Goal: Obtain resource: Download file/media

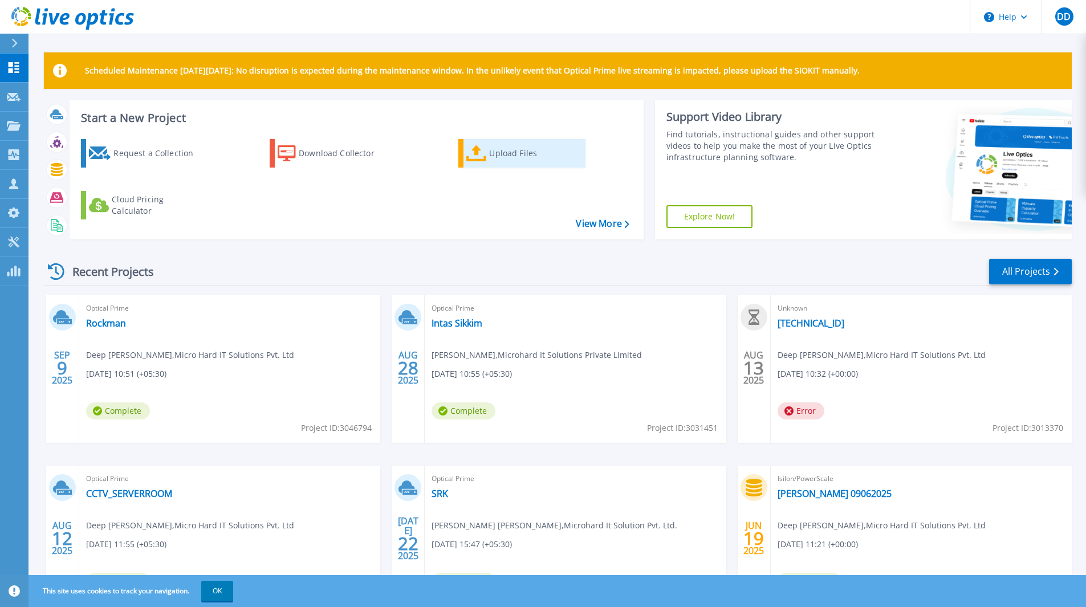
click at [467, 157] on icon at bounding box center [477, 153] width 21 height 17
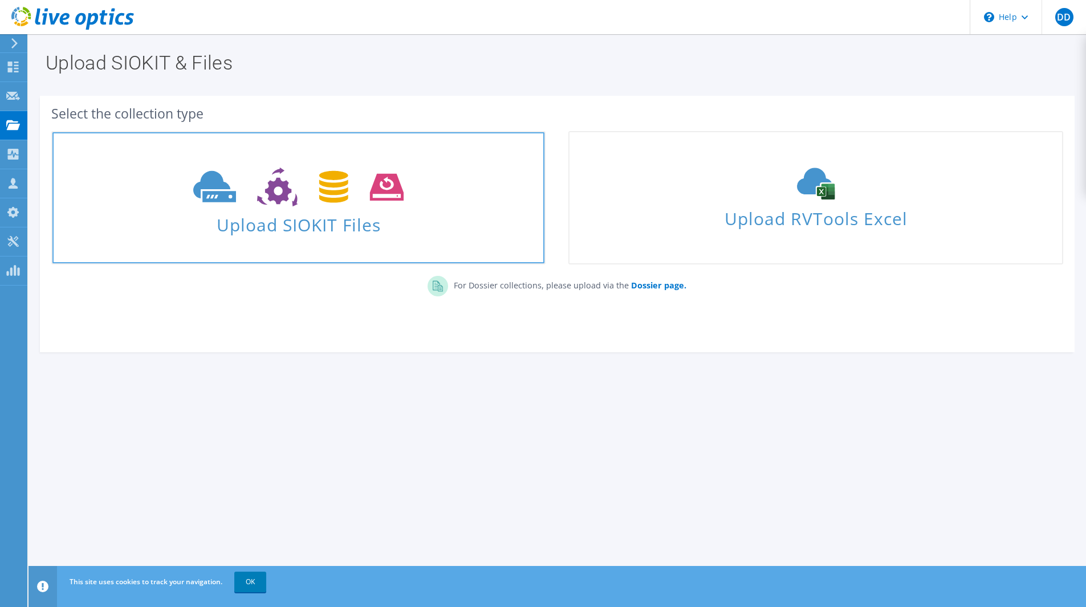
click at [293, 189] on icon at bounding box center [298, 187] width 210 height 39
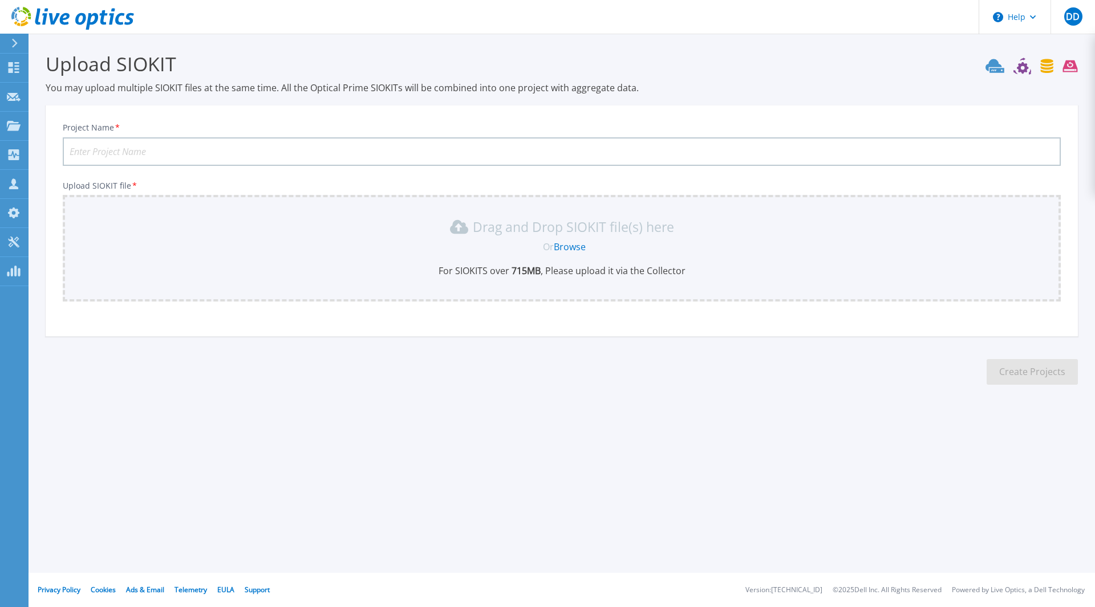
click at [736, 154] on input "Project Name *" at bounding box center [562, 151] width 998 height 29
type input "[GEOGRAPHIC_DATA]"
click at [575, 243] on link "Browse" at bounding box center [570, 247] width 32 height 13
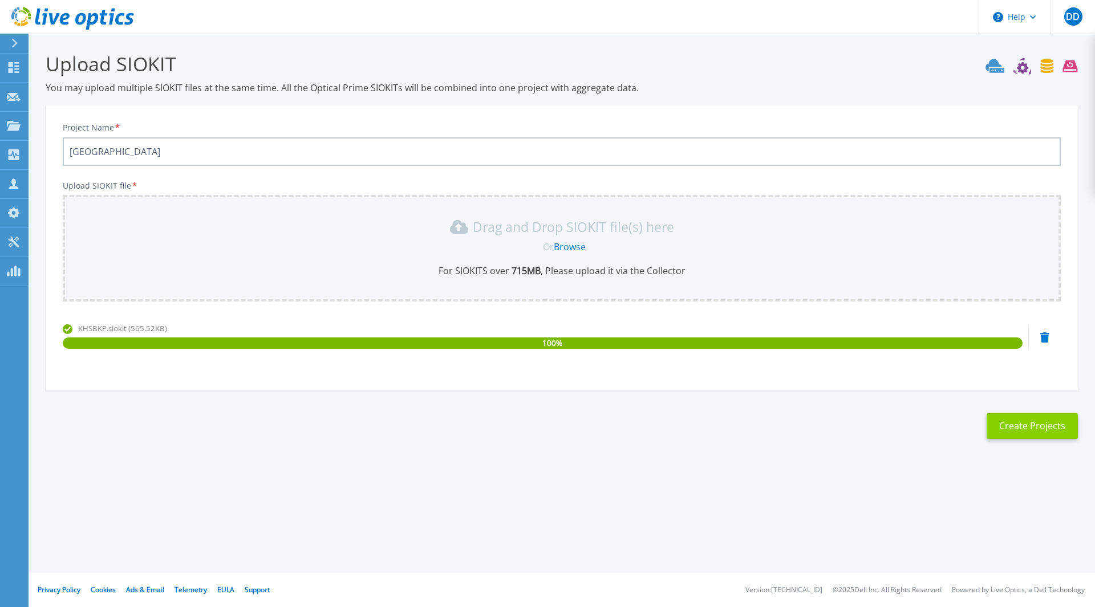
click at [1035, 421] on button "Create Projects" at bounding box center [1032, 426] width 91 height 26
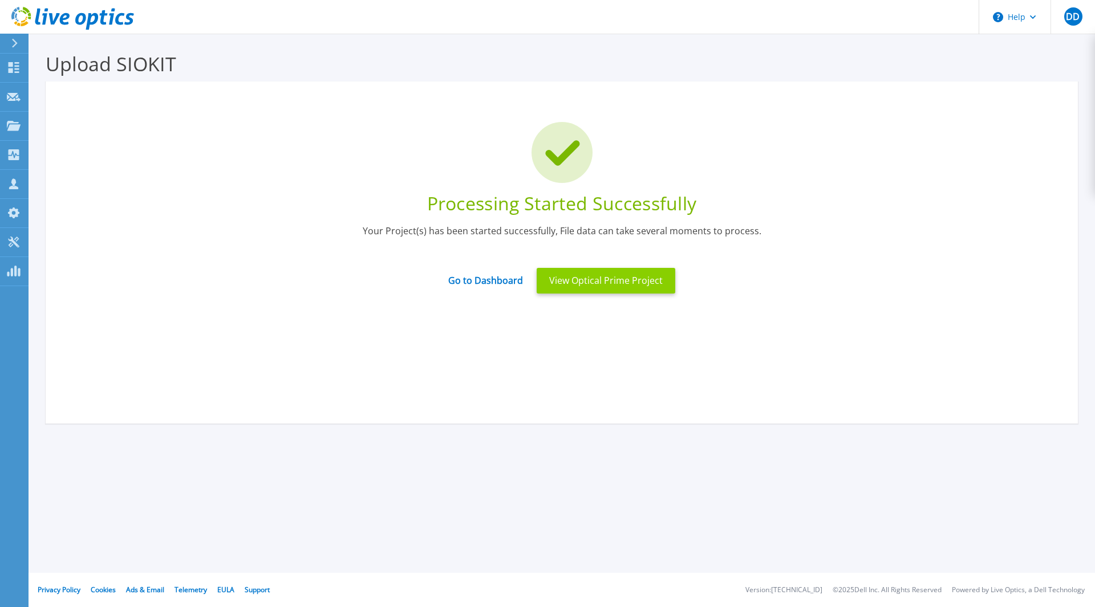
click at [554, 286] on button "View Optical Prime Project" at bounding box center [606, 281] width 139 height 26
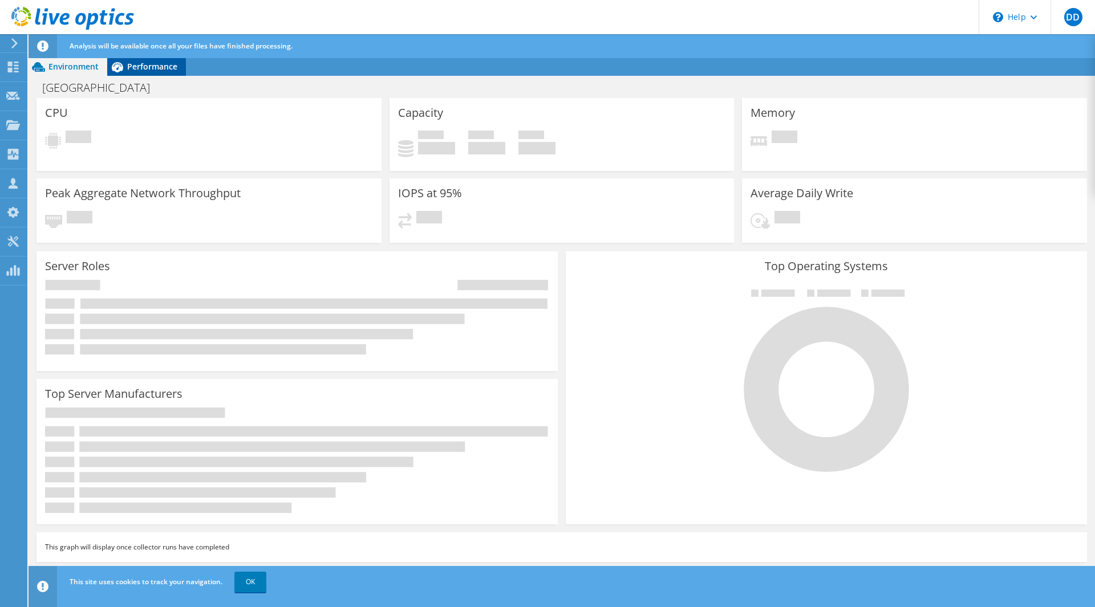
click at [135, 67] on span "Performance" at bounding box center [152, 66] width 50 height 11
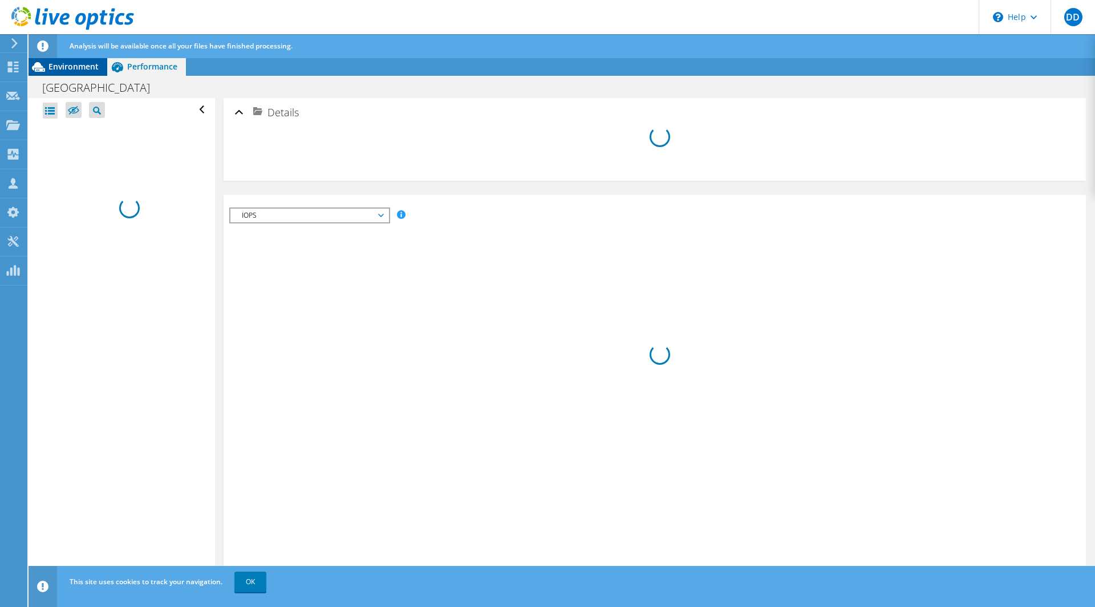
click at [63, 70] on span "Environment" at bounding box center [73, 66] width 50 height 11
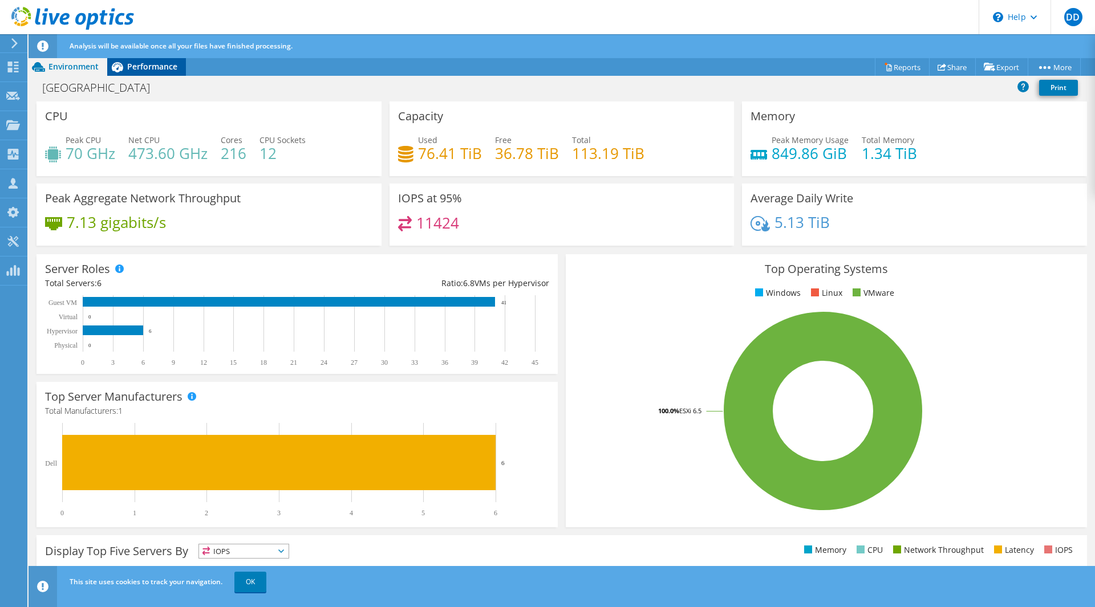
click at [130, 65] on span "Performance" at bounding box center [152, 66] width 50 height 11
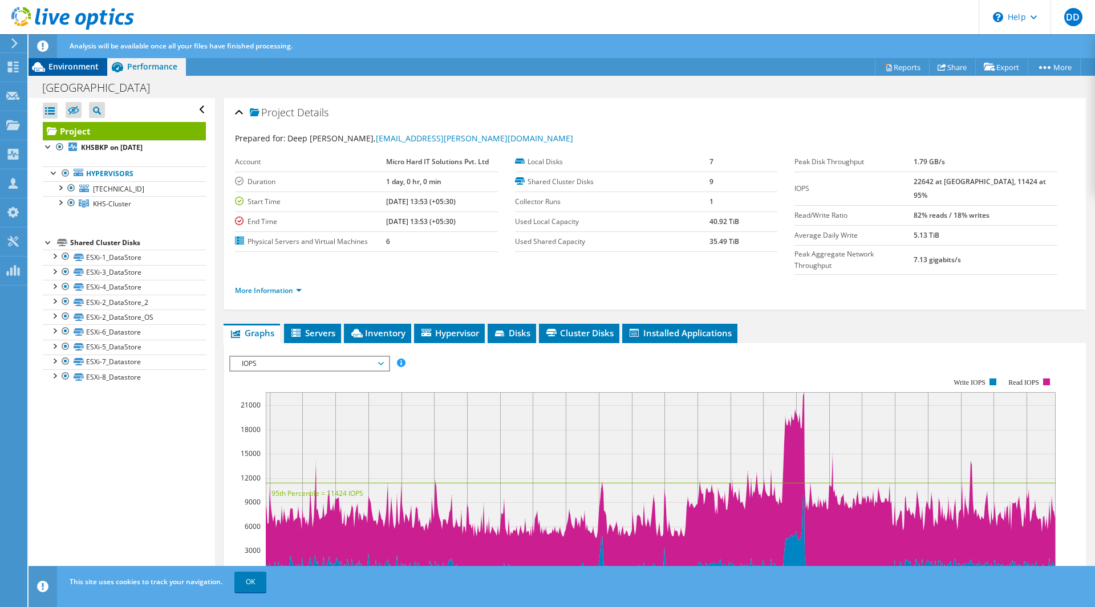
click at [91, 63] on span "Environment" at bounding box center [73, 66] width 50 height 11
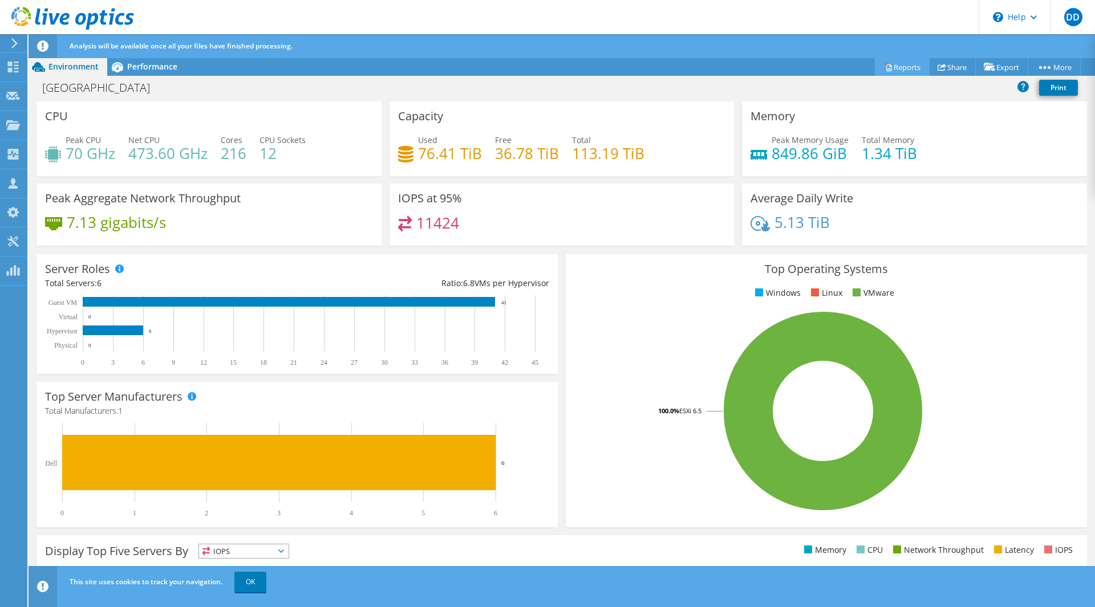
click at [903, 71] on link "Reports" at bounding box center [902, 67] width 55 height 18
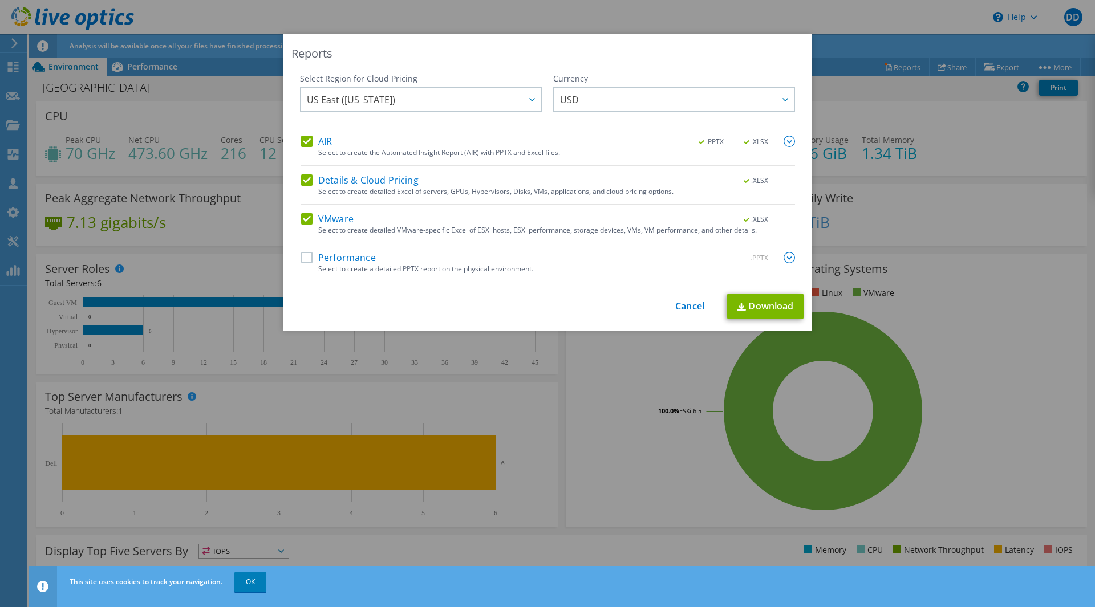
click at [323, 255] on label "Performance" at bounding box center [338, 257] width 75 height 11
click at [0, 0] on input "Performance" at bounding box center [0, 0] width 0 height 0
click at [785, 256] on img at bounding box center [789, 257] width 11 height 11
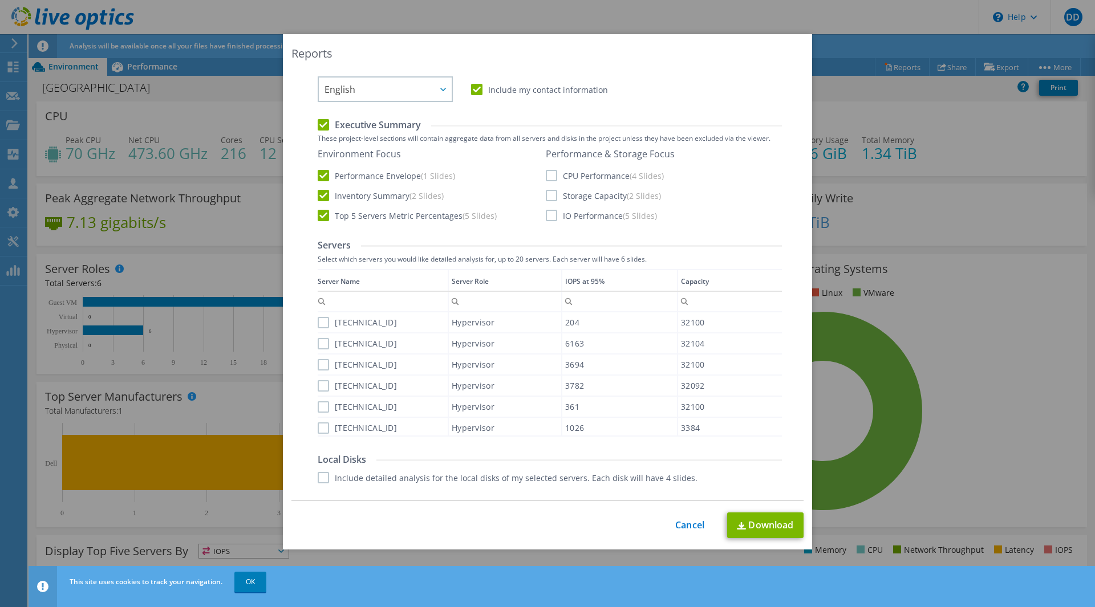
scroll to position [226, 0]
click at [318, 320] on label "10.10.10.114" at bounding box center [357, 322] width 79 height 11
click at [0, 0] on input "10.10.10.114" at bounding box center [0, 0] width 0 height 0
click at [318, 338] on div "Data grid" at bounding box center [319, 349] width 2 height 160
click at [318, 345] on label "10.10.10.110" at bounding box center [357, 343] width 79 height 11
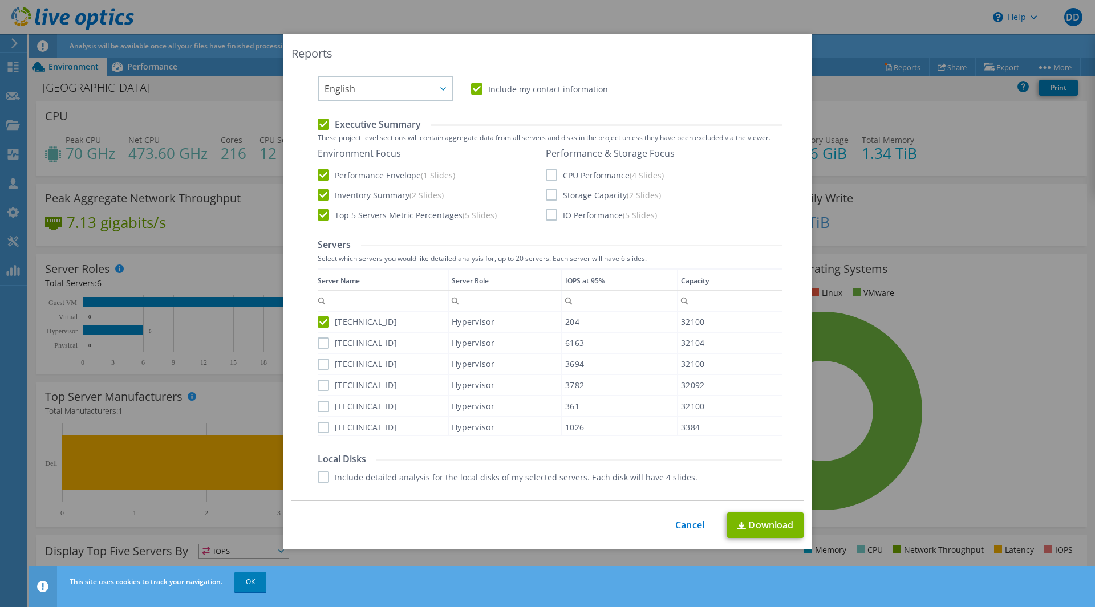
click at [0, 0] on input "10.10.10.110" at bounding box center [0, 0] width 0 height 0
click at [318, 361] on label "10.10.10.112" at bounding box center [357, 364] width 79 height 11
click at [0, 0] on input "10.10.10.112" at bounding box center [0, 0] width 0 height 0
click at [318, 382] on label "10.10.10.111" at bounding box center [357, 385] width 79 height 11
click at [0, 0] on input "10.10.10.111" at bounding box center [0, 0] width 0 height 0
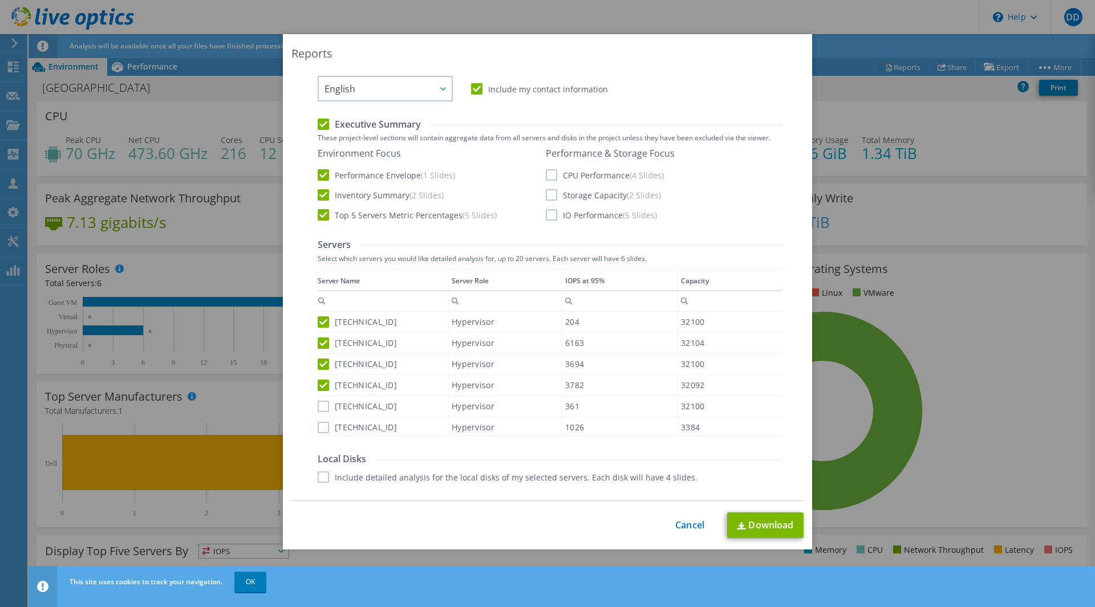
click at [319, 401] on label "10.10.10.113" at bounding box center [357, 406] width 79 height 11
click at [0, 0] on input "10.10.10.113" at bounding box center [0, 0] width 0 height 0
click at [318, 427] on label "10.10.10.121" at bounding box center [357, 427] width 79 height 11
click at [0, 0] on input "10.10.10.121" at bounding box center [0, 0] width 0 height 0
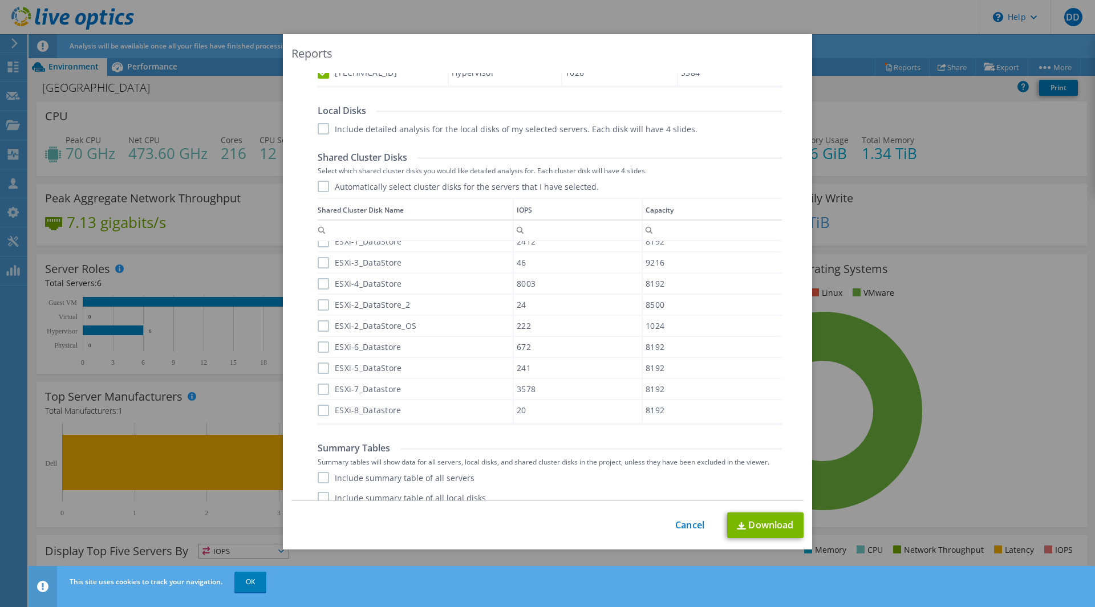
scroll to position [578, 0]
click at [318, 408] on label "ESXi-8_Datastore" at bounding box center [359, 406] width 83 height 11
click at [0, 0] on input "ESXi-8_Datastore" at bounding box center [0, 0] width 0 height 0
click at [318, 386] on label "ESXi-7_Datastore" at bounding box center [359, 385] width 83 height 11
click at [0, 0] on input "ESXi-7_Datastore" at bounding box center [0, 0] width 0 height 0
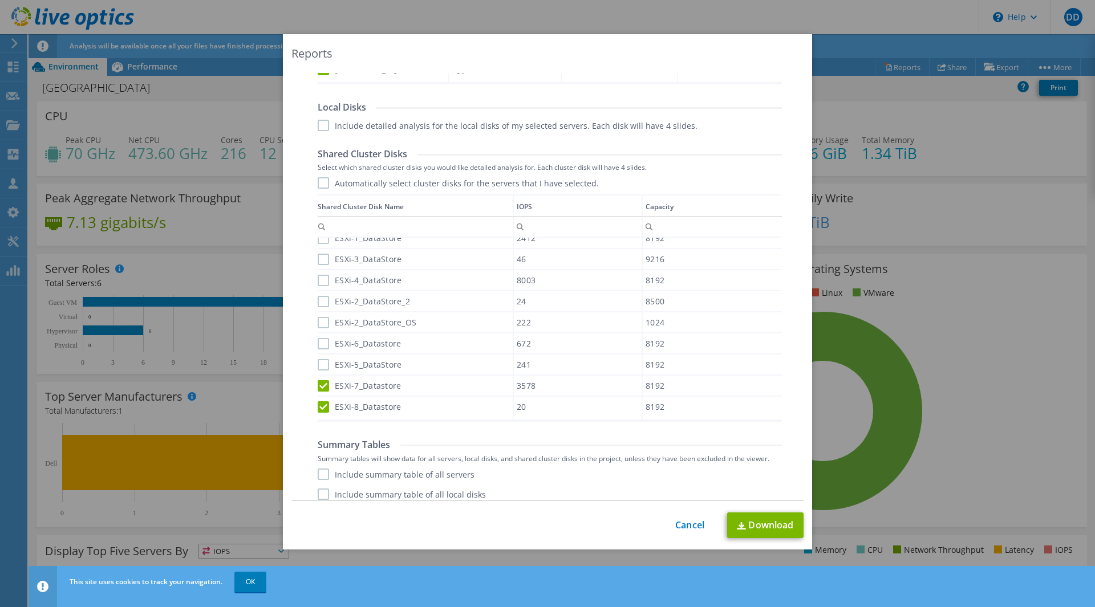
click at [318, 364] on label "ESXi-5_DataStore" at bounding box center [360, 364] width 84 height 11
click at [0, 0] on input "ESXi-5_DataStore" at bounding box center [0, 0] width 0 height 0
click at [321, 340] on label "ESXi-6_Datastore" at bounding box center [359, 343] width 83 height 11
click at [0, 0] on input "ESXi-6_Datastore" at bounding box center [0, 0] width 0 height 0
click at [321, 314] on div "ESXi-2_DataStore_OS" at bounding box center [415, 323] width 195 height 20
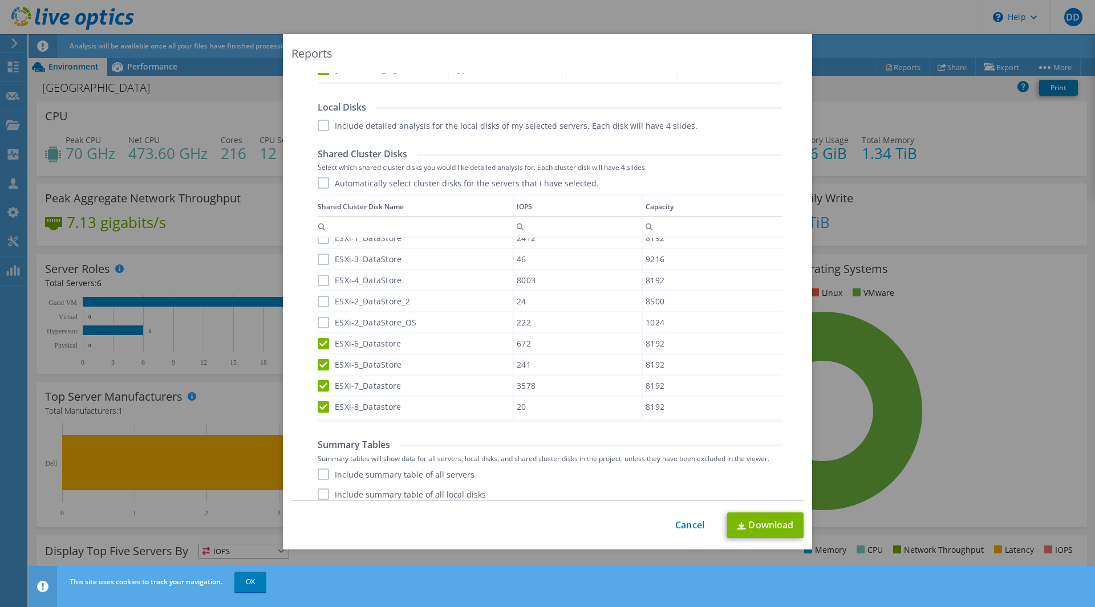
click at [321, 302] on label "ESXi-2_DataStore_2" at bounding box center [364, 301] width 92 height 11
click at [0, 0] on input "ESXi-2_DataStore_2" at bounding box center [0, 0] width 0 height 0
click at [322, 321] on label "ESXi-2_DataStore_OS" at bounding box center [367, 322] width 99 height 11
click at [0, 0] on input "ESXi-2_DataStore_OS" at bounding box center [0, 0] width 0 height 0
click at [323, 287] on div "ESXi-4_DataStore" at bounding box center [415, 280] width 195 height 20
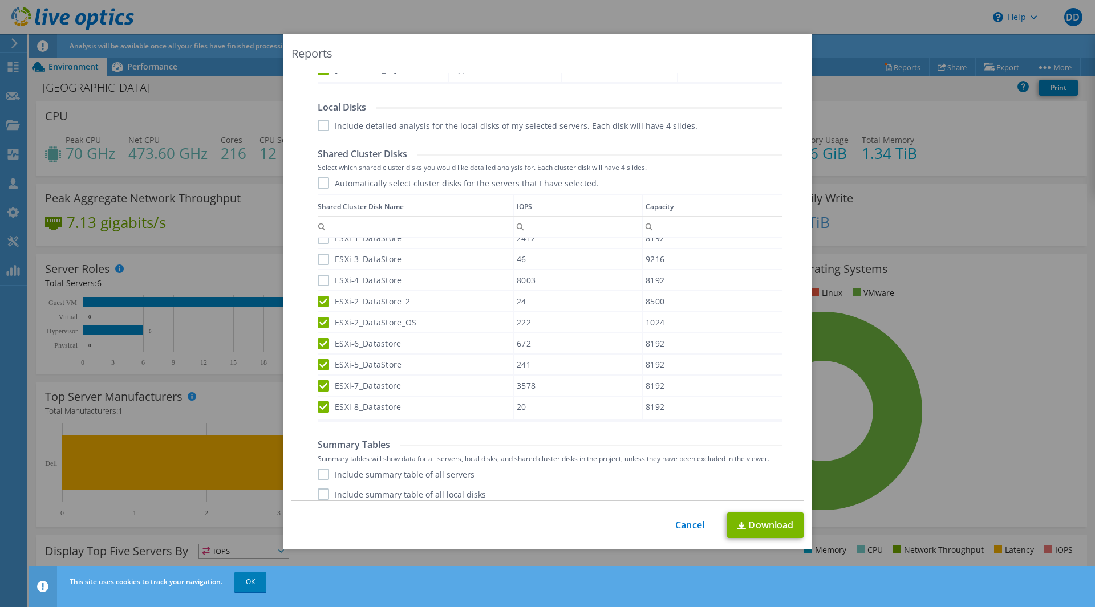
click at [319, 281] on label "ESXi-4_DataStore" at bounding box center [360, 280] width 84 height 11
click at [0, 0] on input "ESXi-4_DataStore" at bounding box center [0, 0] width 0 height 0
click at [321, 266] on div "ESXi-3_DataStore" at bounding box center [415, 259] width 195 height 20
click at [321, 258] on label "ESXi-3_DataStore" at bounding box center [360, 259] width 84 height 11
click at [0, 0] on input "ESXi-3_DataStore" at bounding box center [0, 0] width 0 height 0
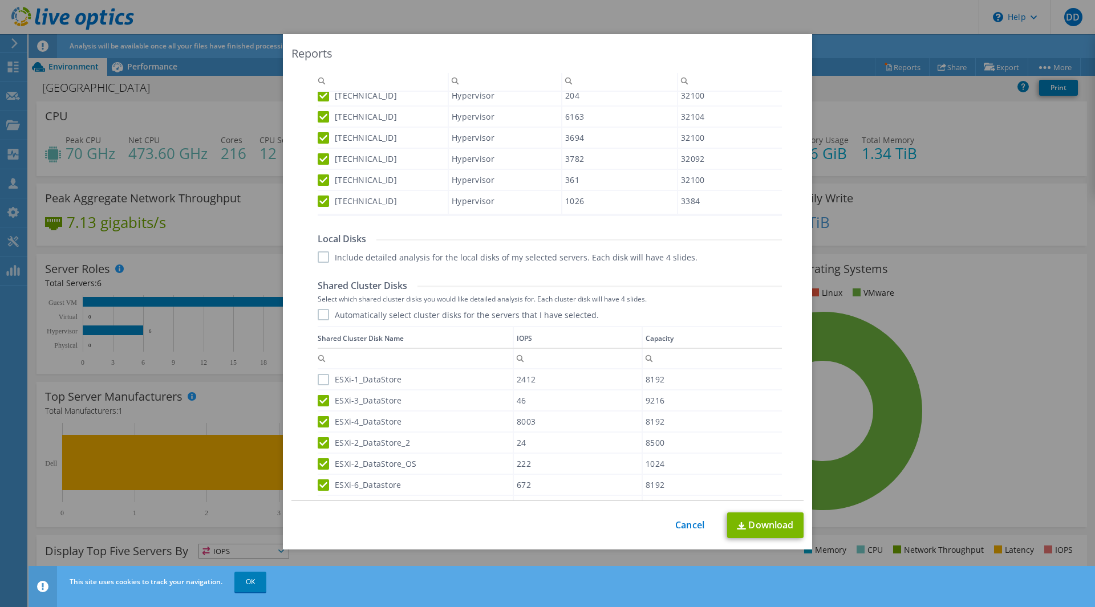
scroll to position [447, 0]
click at [320, 379] on label "ESXi-1_DataStore" at bounding box center [360, 379] width 84 height 11
click at [0, 0] on input "ESXi-1_DataStore" at bounding box center [0, 0] width 0 height 0
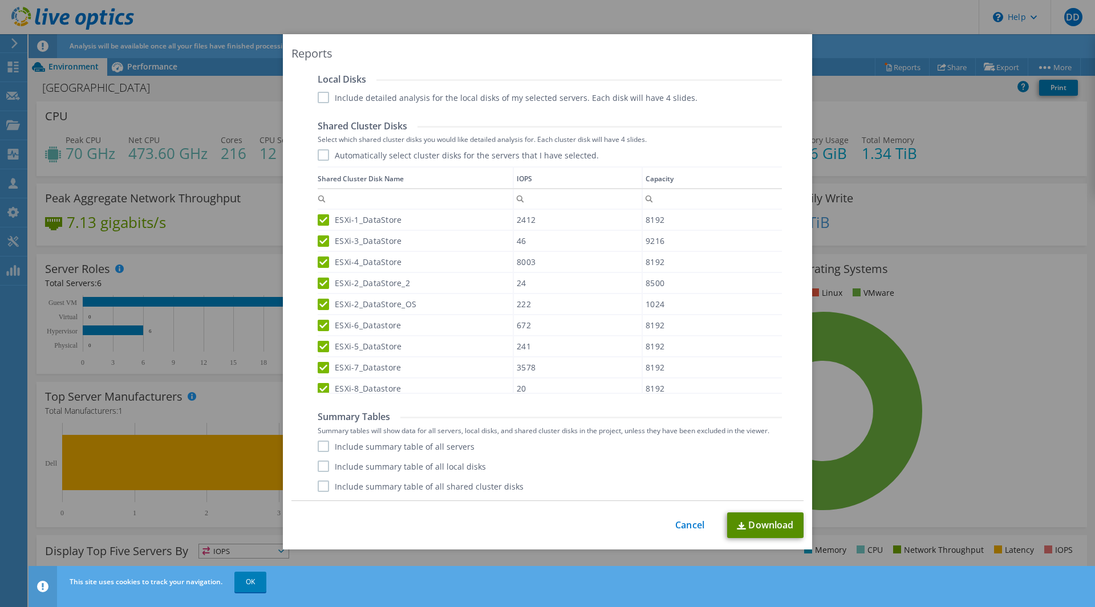
click at [771, 523] on link "Download" at bounding box center [765, 526] width 76 height 26
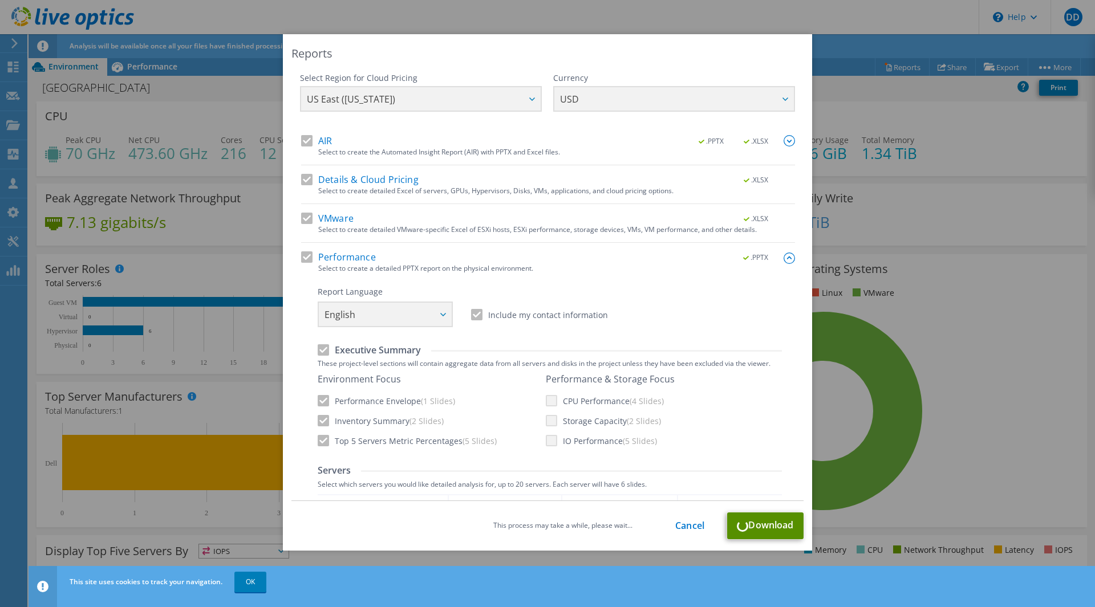
scroll to position [0, 0]
drag, startPoint x: 574, startPoint y: 529, endPoint x: 651, endPoint y: 532, distance: 77.1
click at [651, 532] on div "This process may take a while, please wait... Cancel Download" at bounding box center [547, 526] width 512 height 27
click at [547, 518] on div "This process may take a while, please wait... Cancel Download" at bounding box center [547, 526] width 512 height 27
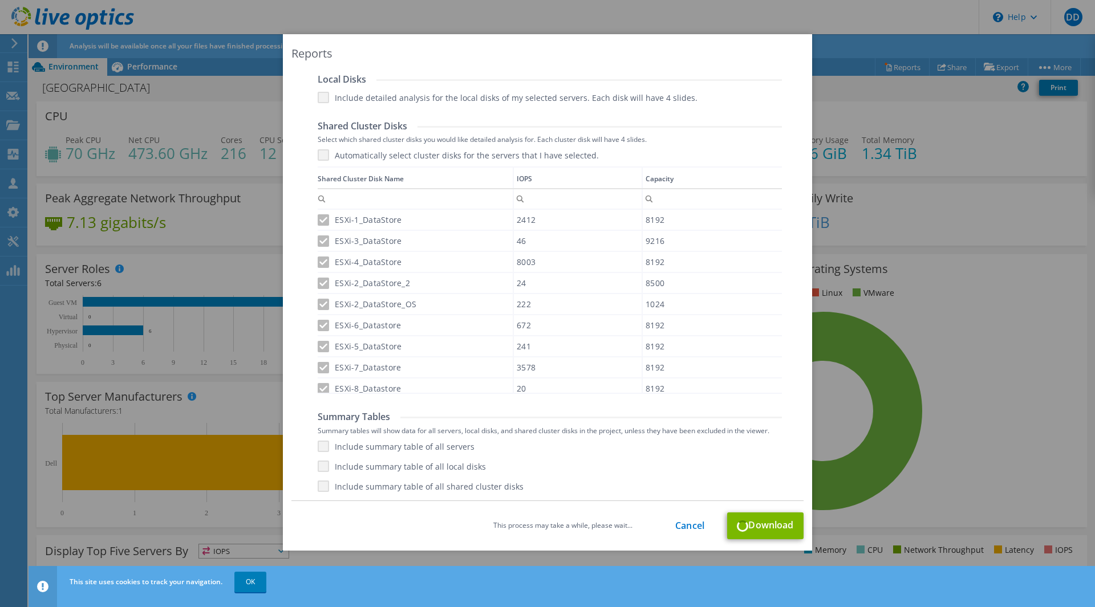
scroll to position [10, 0]
drag, startPoint x: 746, startPoint y: 526, endPoint x: 800, endPoint y: 527, distance: 53.6
click at [800, 527] on div "Reports Select Region for Cloud Pricing Asia Pacific (Hong Kong) Asia Pacific (…" at bounding box center [547, 292] width 529 height 517
click at [791, 527] on div "This process may take a while, please wait... Cancel Download" at bounding box center [547, 526] width 512 height 27
drag, startPoint x: 741, startPoint y: 525, endPoint x: 789, endPoint y: 525, distance: 47.9
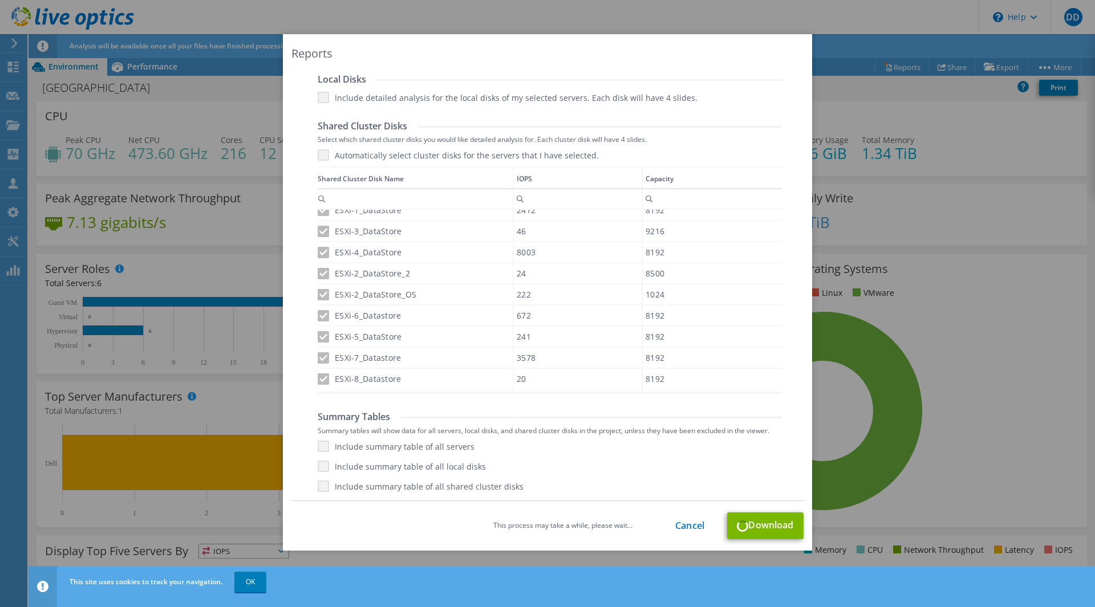
click at [789, 525] on div "This process may take a while, please wait... Cancel Download" at bounding box center [547, 526] width 512 height 27
click at [745, 526] on div "This process may take a while, please wait... Cancel Download" at bounding box center [547, 526] width 512 height 27
drag, startPoint x: 749, startPoint y: 526, endPoint x: 784, endPoint y: 526, distance: 34.8
click at [784, 526] on div "This process may take a while, please wait... Cancel Download" at bounding box center [547, 526] width 512 height 27
drag, startPoint x: 790, startPoint y: 526, endPoint x: 745, endPoint y: 526, distance: 45.6
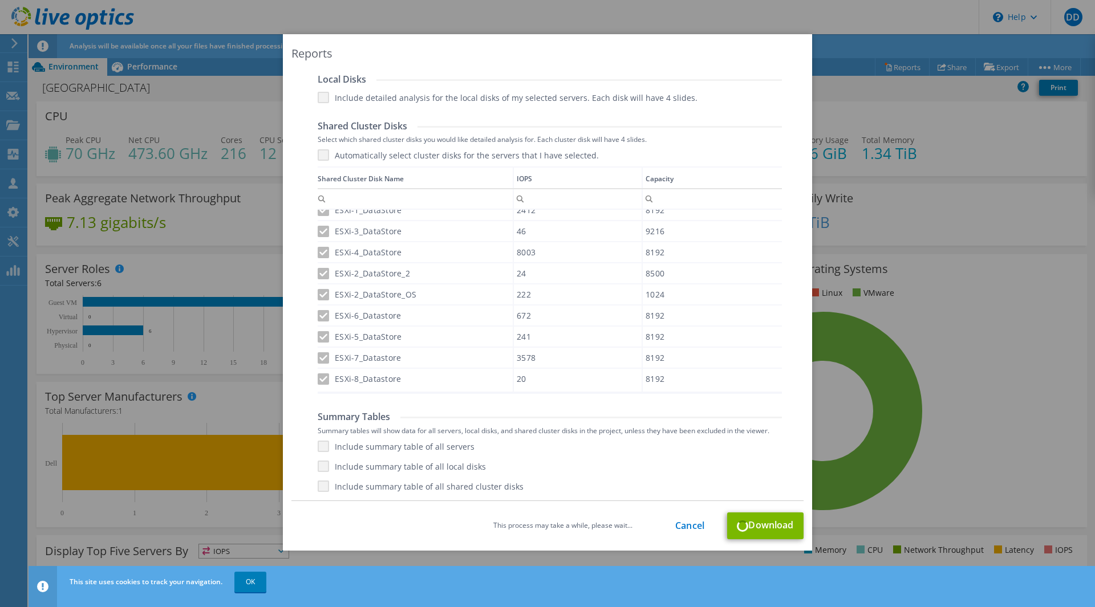
click at [745, 526] on div "This process may take a while, please wait... Cancel Download" at bounding box center [547, 526] width 512 height 27
click at [649, 411] on div "Report Language English Deutsch Español Français Italiano Polski Português Русс…" at bounding box center [550, 87] width 464 height 812
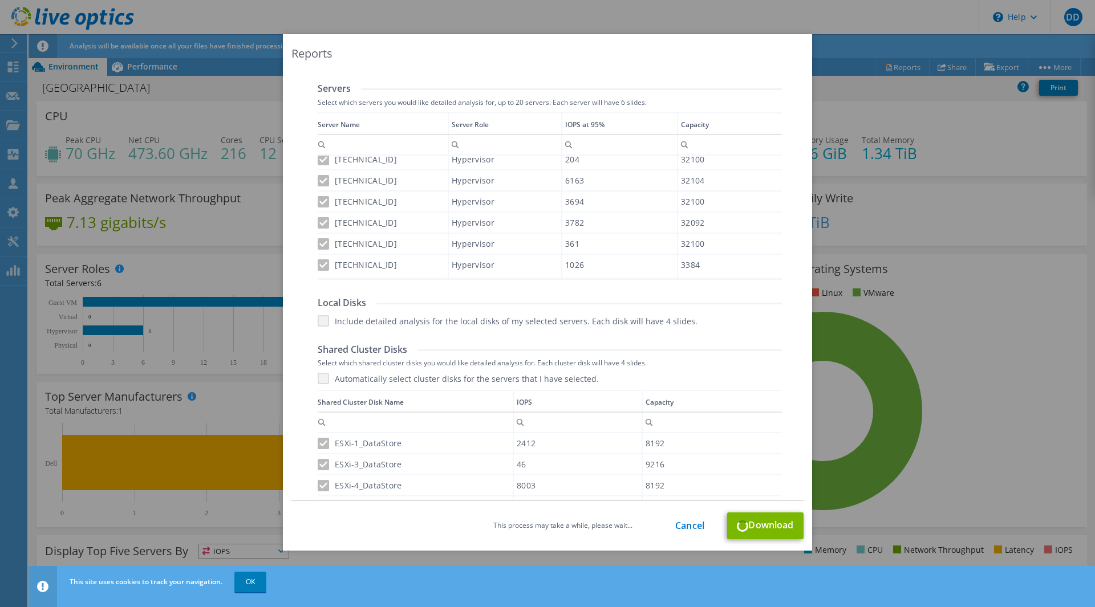
scroll to position [382, 0]
click at [649, 428] on div "Column Capacity, Filter cell" at bounding box center [649, 422] width 15 height 14
click at [618, 383] on div "Automatically select cluster disks for the servers that I have selected. Shared…" at bounding box center [550, 496] width 464 height 245
click at [518, 423] on div "Column IOPS, Filter cell" at bounding box center [520, 422] width 15 height 14
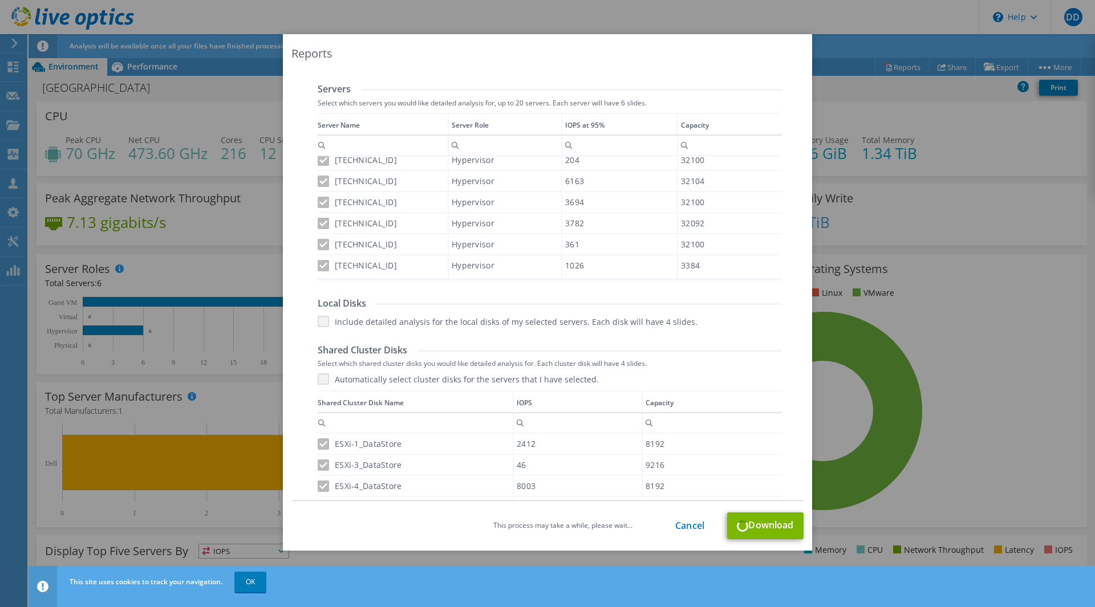
click at [497, 394] on td "Shared Cluster Disk Name" at bounding box center [416, 402] width 196 height 22
